Goal: Information Seeking & Learning: Check status

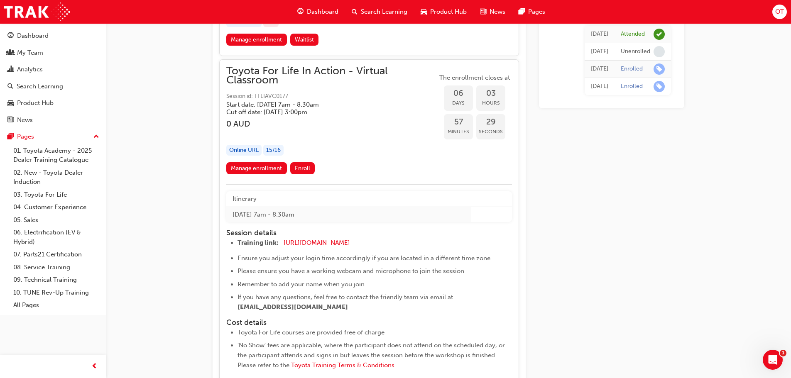
click at [376, 137] on div "button" at bounding box center [331, 134] width 211 height 10
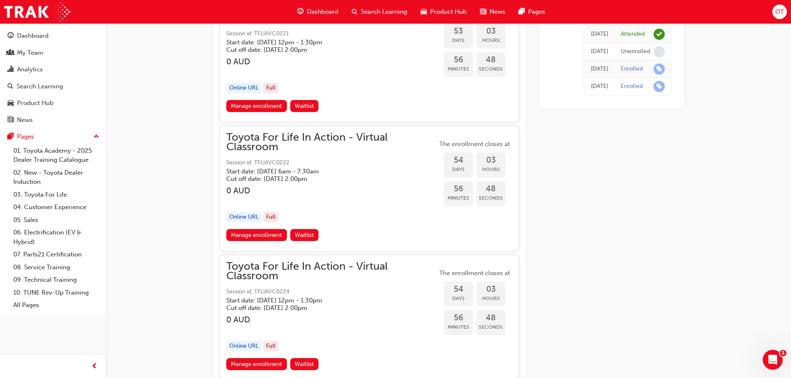
scroll to position [9066, 0]
drag, startPoint x: 563, startPoint y: 209, endPoint x: 564, endPoint y: 239, distance: 30.3
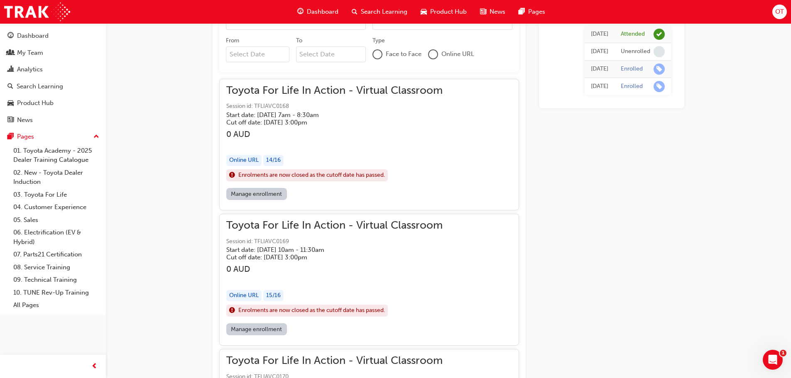
scroll to position [0, 0]
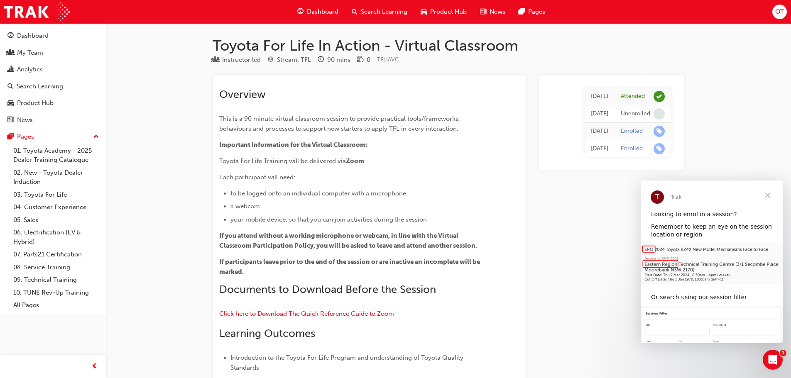
click at [21, 53] on div "My Team" at bounding box center [30, 53] width 26 height 10
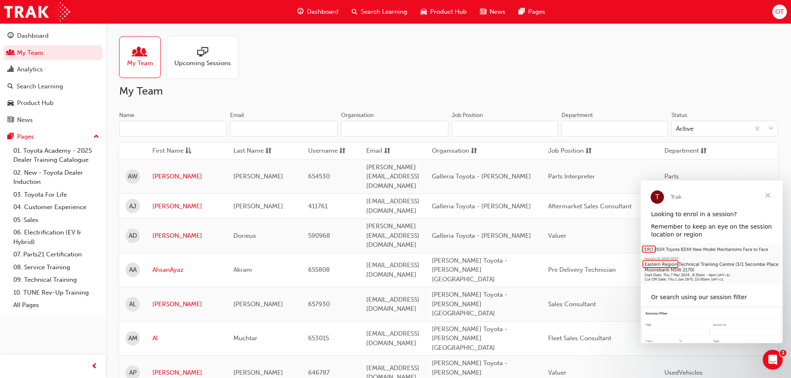
click at [198, 127] on input "Name" at bounding box center [172, 129] width 107 height 16
click at [136, 127] on input "Name" at bounding box center [172, 129] width 107 height 16
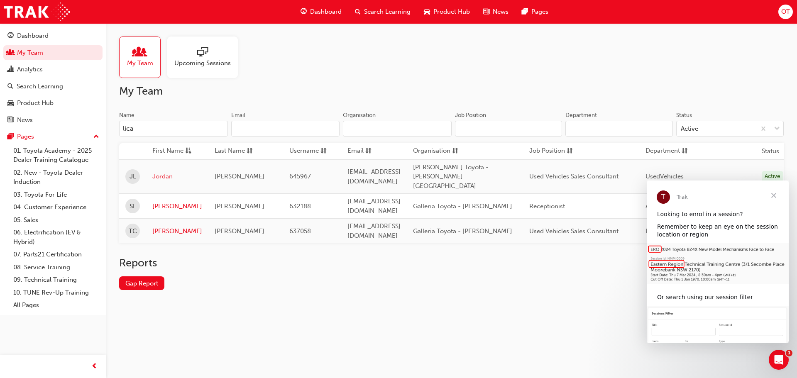
type input "lica"
click at [157, 172] on link "Jordan" at bounding box center [177, 177] width 50 height 10
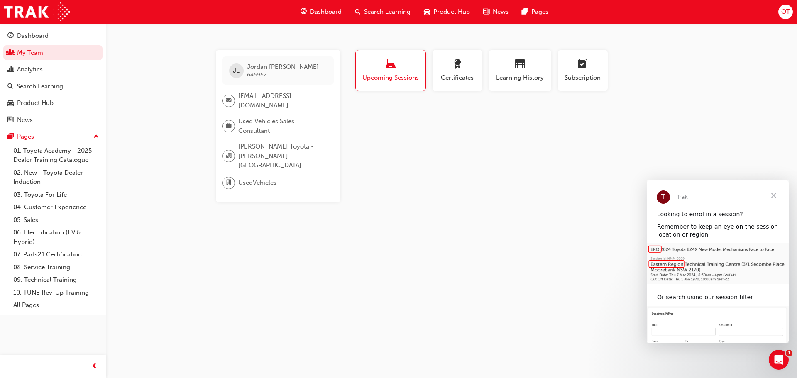
click at [772, 197] on span "Close" at bounding box center [774, 196] width 30 height 30
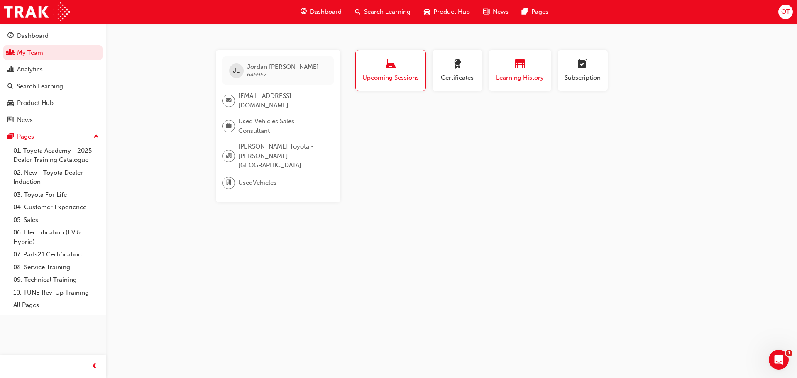
click at [517, 82] on span "Learning History" at bounding box center [520, 78] width 50 height 10
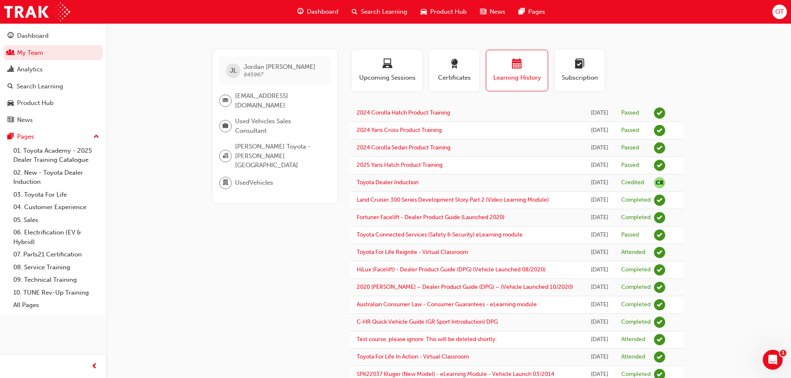
click at [716, 103] on div "[PERSON_NAME] 645967 [EMAIL_ADDRESS][DOMAIN_NAME] Used Vehicles Sales Consultan…" at bounding box center [395, 254] width 791 height 508
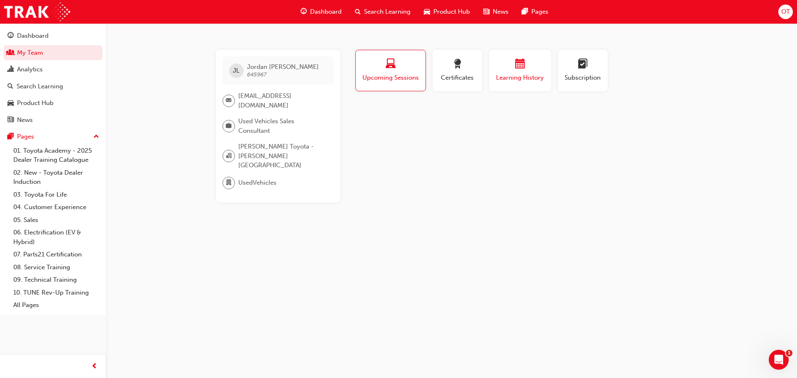
click at [524, 65] on span "calendar-icon" at bounding box center [520, 64] width 10 height 11
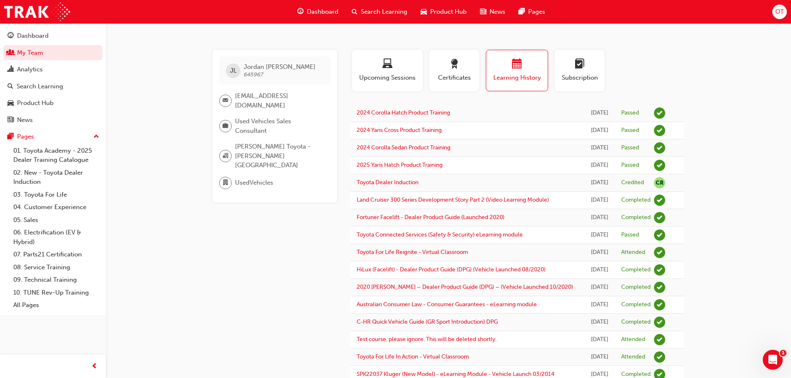
click at [735, 271] on div "[PERSON_NAME] 645967 [EMAIL_ADDRESS][DOMAIN_NAME] Used Vehicles Sales Consultan…" at bounding box center [395, 254] width 791 height 508
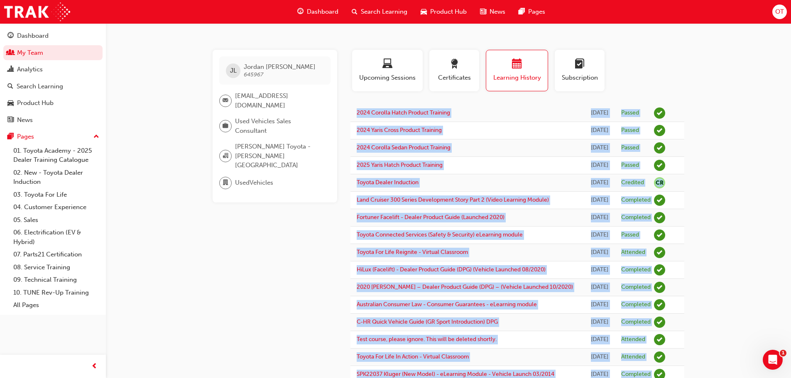
click at [735, 271] on div "[PERSON_NAME] 645967 [EMAIL_ADDRESS][DOMAIN_NAME] Used Vehicles Sales Consultan…" at bounding box center [395, 254] width 791 height 508
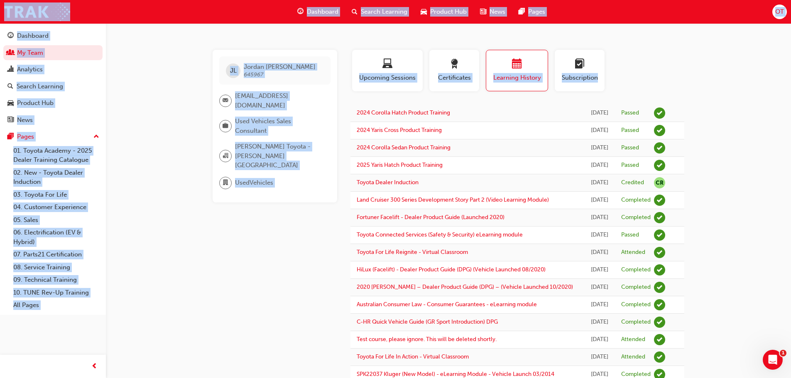
click at [735, 271] on div "[PERSON_NAME] 645967 [EMAIL_ADDRESS][DOMAIN_NAME] Used Vehicles Sales Consultan…" at bounding box center [395, 254] width 791 height 508
click at [524, 80] on span "Learning History" at bounding box center [516, 78] width 49 height 10
click at [458, 76] on span "Certificates" at bounding box center [453, 78] width 37 height 10
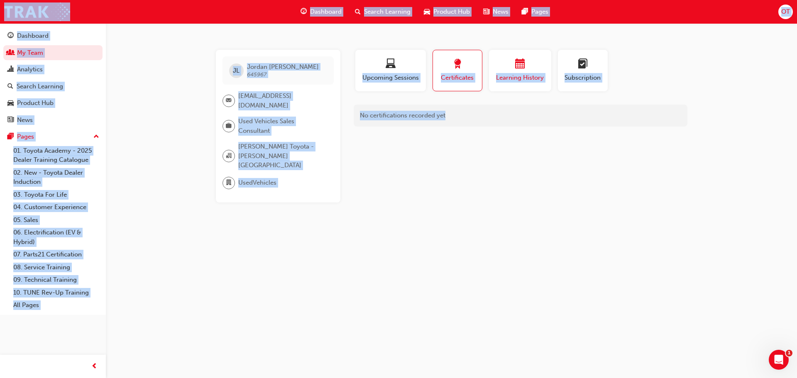
click at [516, 71] on div "button" at bounding box center [520, 65] width 50 height 13
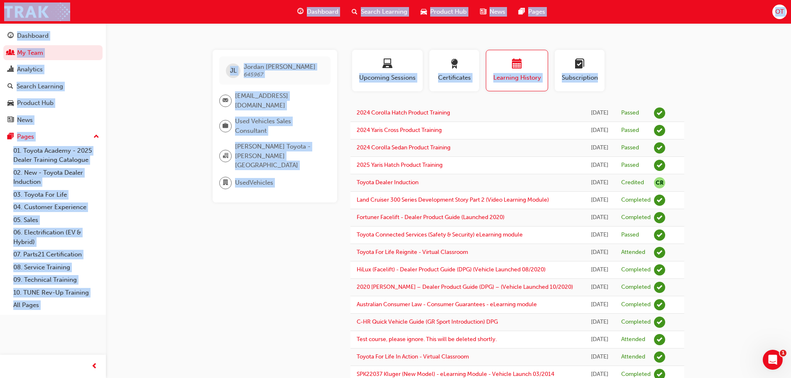
click at [501, 112] on td "2024 Corolla Hatch Product Training" at bounding box center [467, 113] width 234 height 17
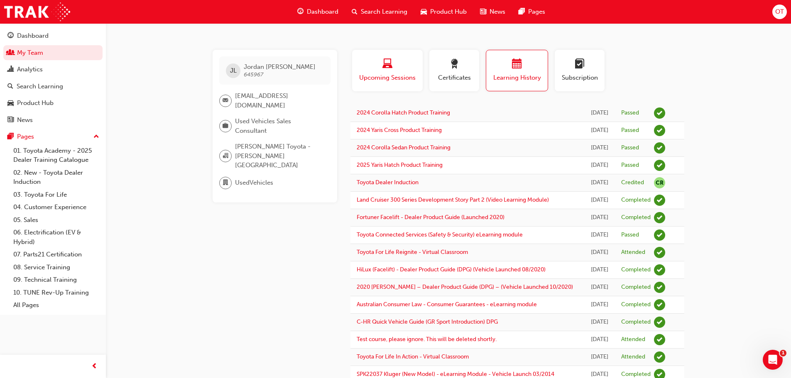
click at [395, 68] on div "button" at bounding box center [387, 65] width 58 height 13
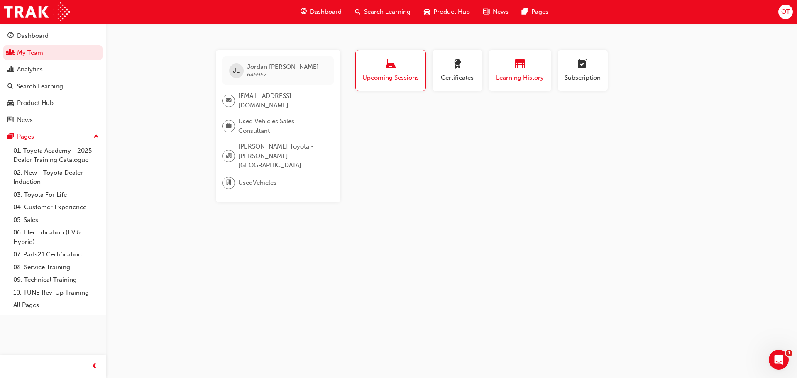
click at [533, 76] on span "Learning History" at bounding box center [520, 78] width 50 height 10
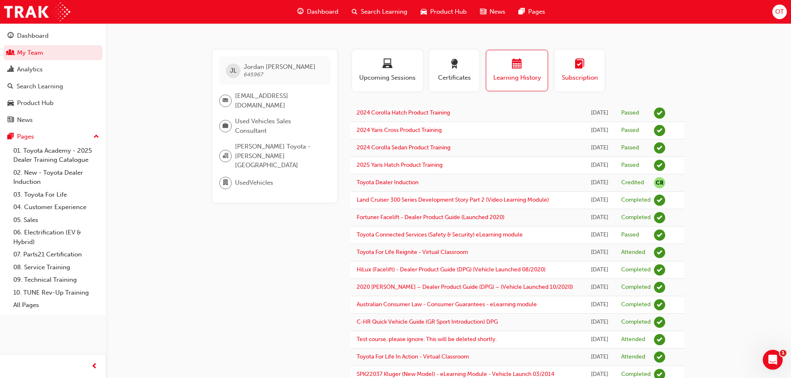
click at [588, 73] on span "Subscription" at bounding box center [579, 78] width 37 height 10
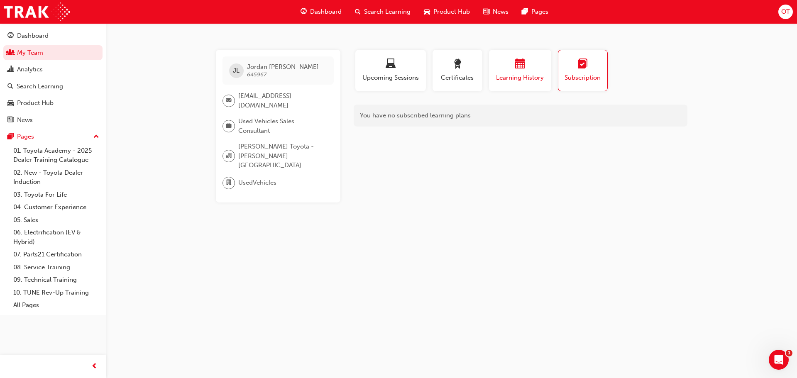
click at [515, 64] on span "calendar-icon" at bounding box center [520, 64] width 10 height 11
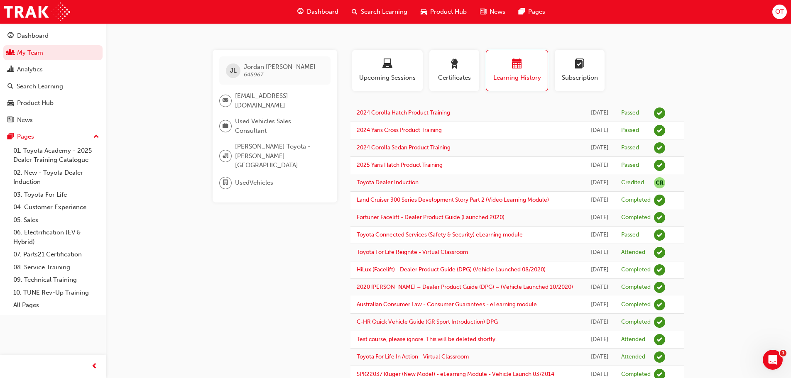
click at [741, 78] on div "[PERSON_NAME] 645967 [EMAIL_ADDRESS][DOMAIN_NAME] Used Vehicles Sales Consultan…" at bounding box center [395, 254] width 791 height 508
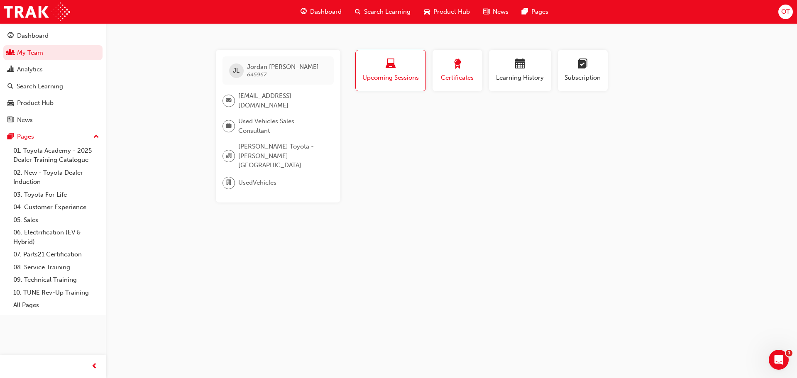
click at [449, 54] on button "Certificates" at bounding box center [457, 71] width 50 height 42
click at [539, 79] on span "Learning History" at bounding box center [520, 78] width 50 height 10
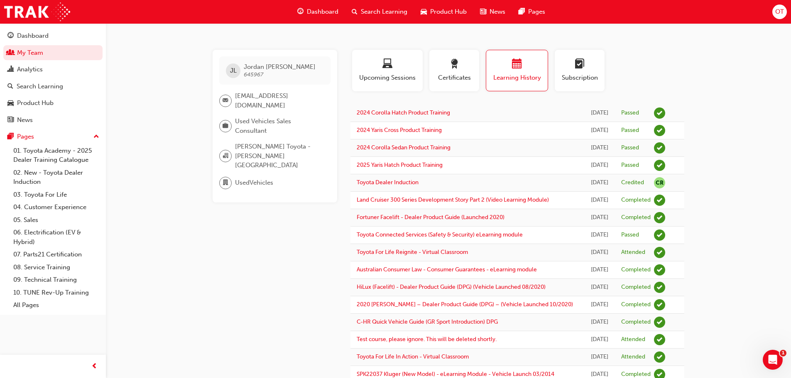
click at [635, 83] on div "Profile Upcoming Sessions Certificates Learning History Subscription" at bounding box center [517, 74] width 350 height 48
click at [694, 86] on div "[PERSON_NAME] 645967 [EMAIL_ADDRESS][DOMAIN_NAME] Used Vehicles Sales Consultan…" at bounding box center [448, 269] width 498 height 438
click at [709, 89] on div "[PERSON_NAME] 645967 [EMAIL_ADDRESS][DOMAIN_NAME] Used Vehicles Sales Consultan…" at bounding box center [395, 254] width 791 height 508
click at [720, 50] on div "[PERSON_NAME] 645967 [EMAIL_ADDRESS][DOMAIN_NAME] Used Vehicles Sales Consultan…" at bounding box center [395, 254] width 791 height 508
click at [761, 253] on div "[PERSON_NAME] 645967 [EMAIL_ADDRESS][DOMAIN_NAME] Used Vehicles Sales Consultan…" at bounding box center [395, 254] width 791 height 508
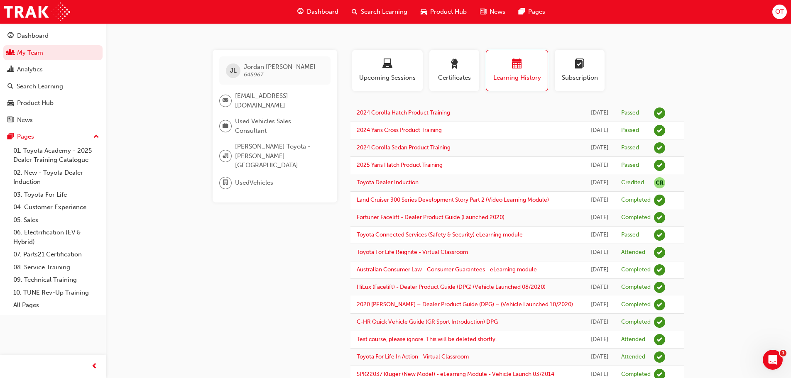
click at [207, 229] on div "[PERSON_NAME] 645967 [EMAIL_ADDRESS][DOMAIN_NAME] Used Vehicles Sales Consultan…" at bounding box center [448, 269] width 498 height 438
click at [745, 85] on div "[PERSON_NAME] 645967 [EMAIL_ADDRESS][DOMAIN_NAME] Used Vehicles Sales Consultan…" at bounding box center [395, 254] width 791 height 508
click at [745, 58] on div "[PERSON_NAME] 645967 [EMAIL_ADDRESS][DOMAIN_NAME] Used Vehicles Sales Consultan…" at bounding box center [395, 254] width 791 height 508
click at [181, 69] on div "[PERSON_NAME] 645967 [EMAIL_ADDRESS][DOMAIN_NAME] Used Vehicles Sales Consultan…" at bounding box center [395, 254] width 791 height 508
click at [655, 64] on div "Profile Upcoming Sessions Certificates Learning History Subscription" at bounding box center [517, 74] width 350 height 48
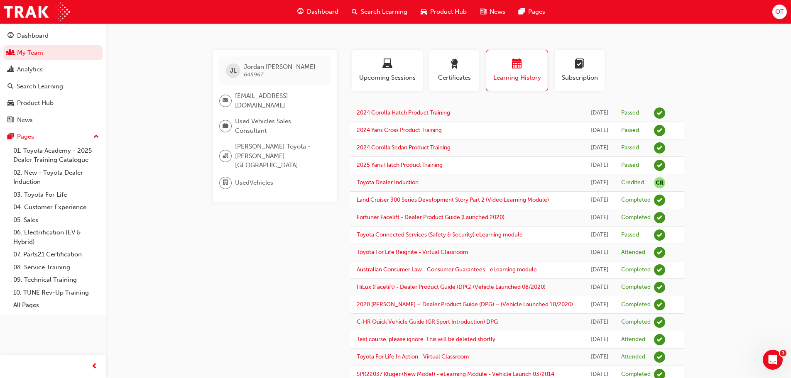
click at [706, 83] on div "[PERSON_NAME] 645967 [EMAIL_ADDRESS][DOMAIN_NAME] Used Vehicles Sales Consultan…" at bounding box center [395, 254] width 791 height 508
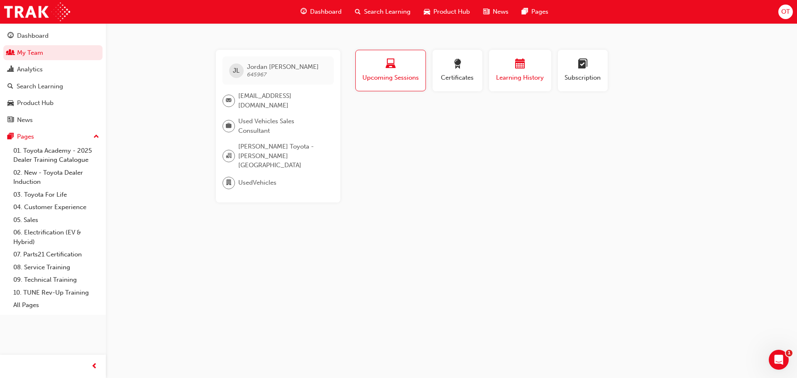
click at [520, 75] on span "Learning History" at bounding box center [520, 78] width 50 height 10
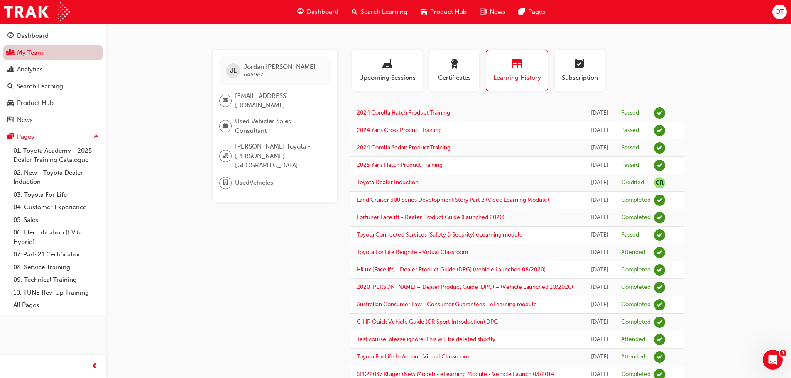
click at [61, 54] on link "My Team" at bounding box center [52, 52] width 99 height 15
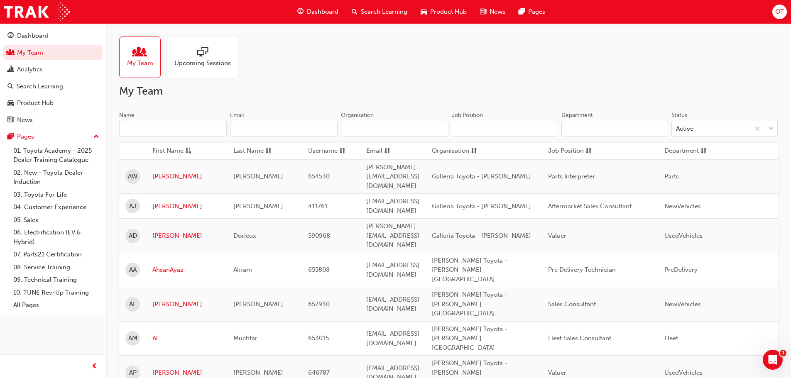
click at [183, 126] on input "Name" at bounding box center [172, 129] width 107 height 16
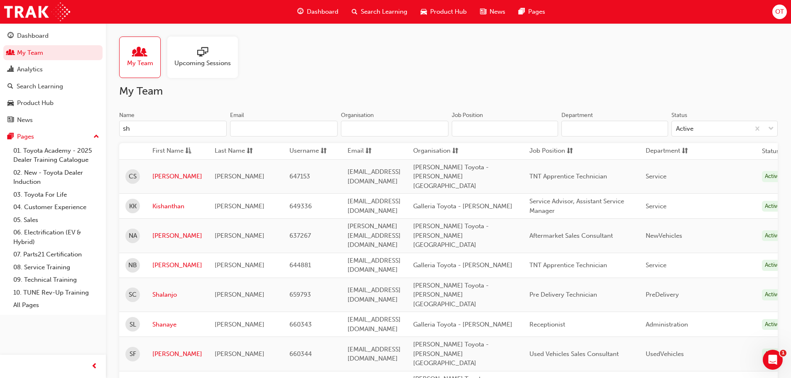
type input "s"
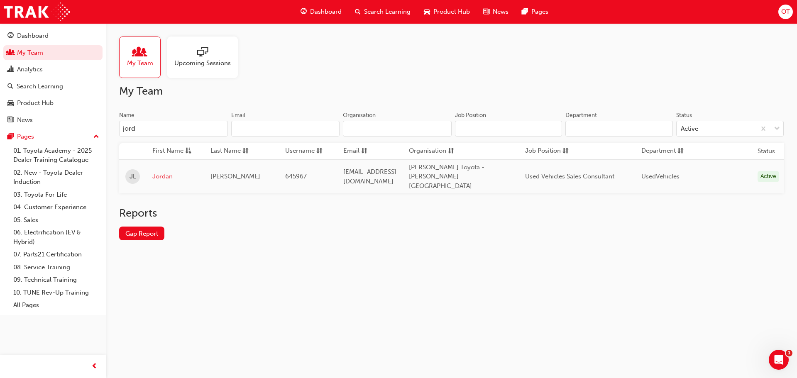
type input "jord"
click at [165, 172] on link "Jordan" at bounding box center [175, 177] width 46 height 10
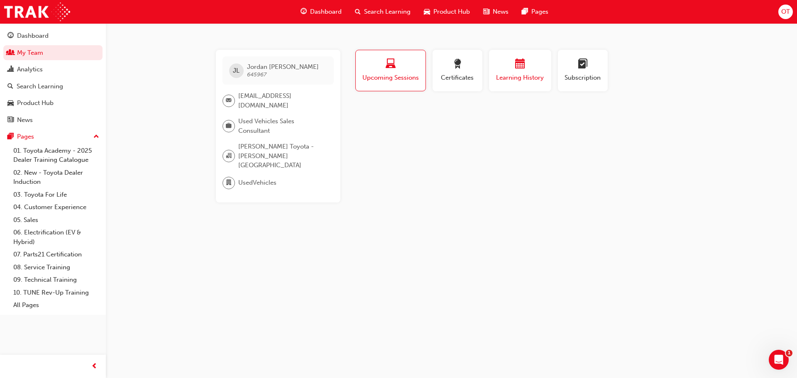
click at [522, 68] on span "calendar-icon" at bounding box center [520, 64] width 10 height 11
